Goal: Information Seeking & Learning: Learn about a topic

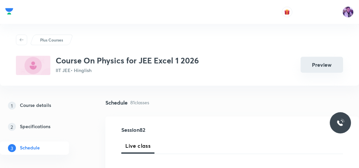
click at [318, 69] on button "Preview" at bounding box center [322, 65] width 42 height 16
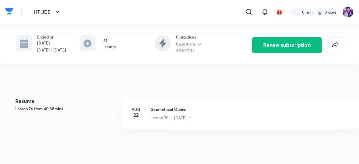
scroll to position [130, 0]
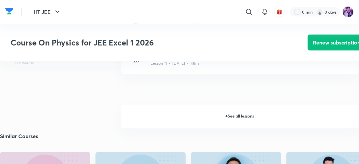
scroll to position [687, 0]
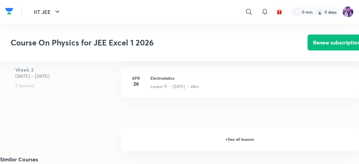
click at [231, 141] on h6 "+ See all lessons" at bounding box center [240, 139] width 238 height 23
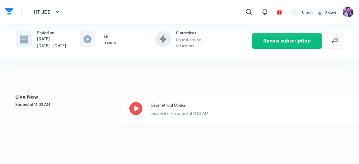
click at [134, 108] on icon at bounding box center [135, 108] width 13 height 13
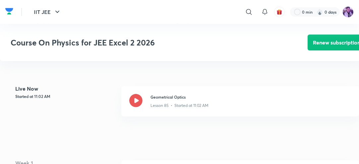
scroll to position [141, 0]
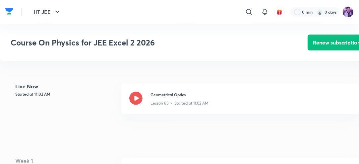
scroll to position [130, 0]
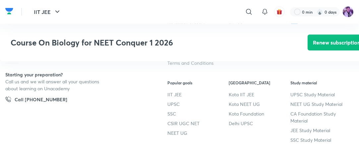
scroll to position [854, 0]
